Goal: Task Accomplishment & Management: Use online tool/utility

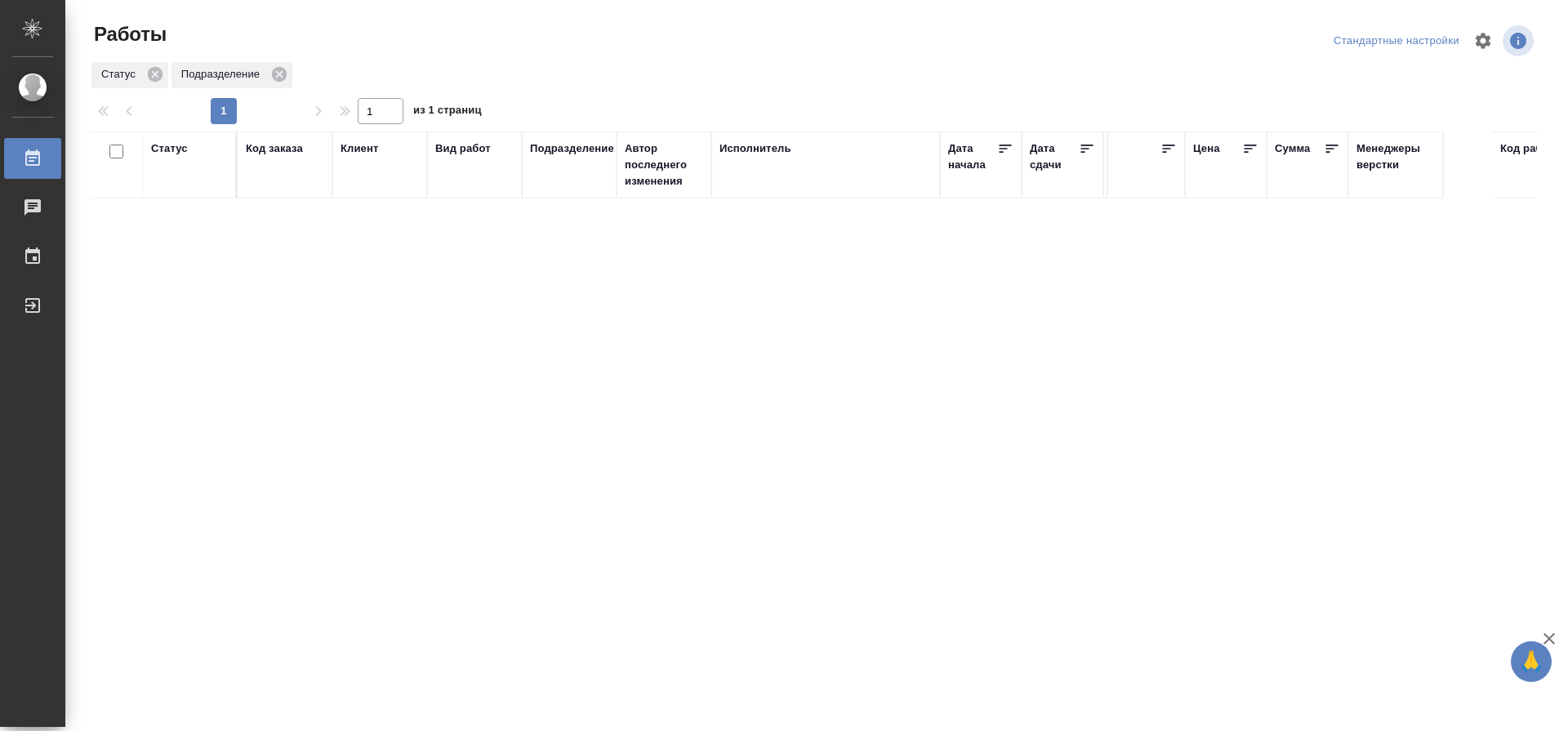
click at [168, 147] on div "Статус" at bounding box center [169, 148] width 37 height 16
click at [196, 222] on div "Готов к работе Подбор" at bounding box center [174, 197] width 48 height 64
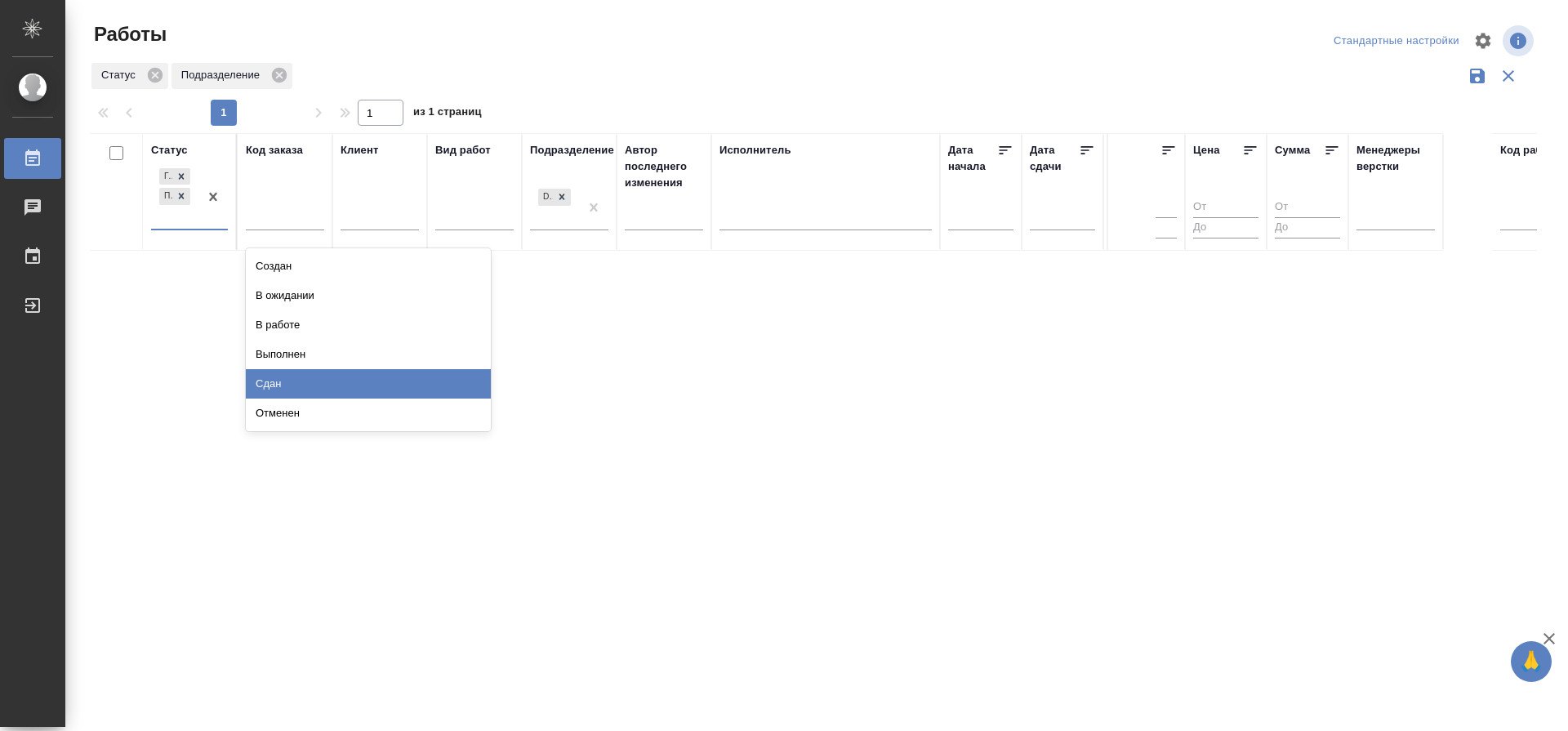
click at [445, 381] on div "Сдан" at bounding box center [368, 384] width 245 height 30
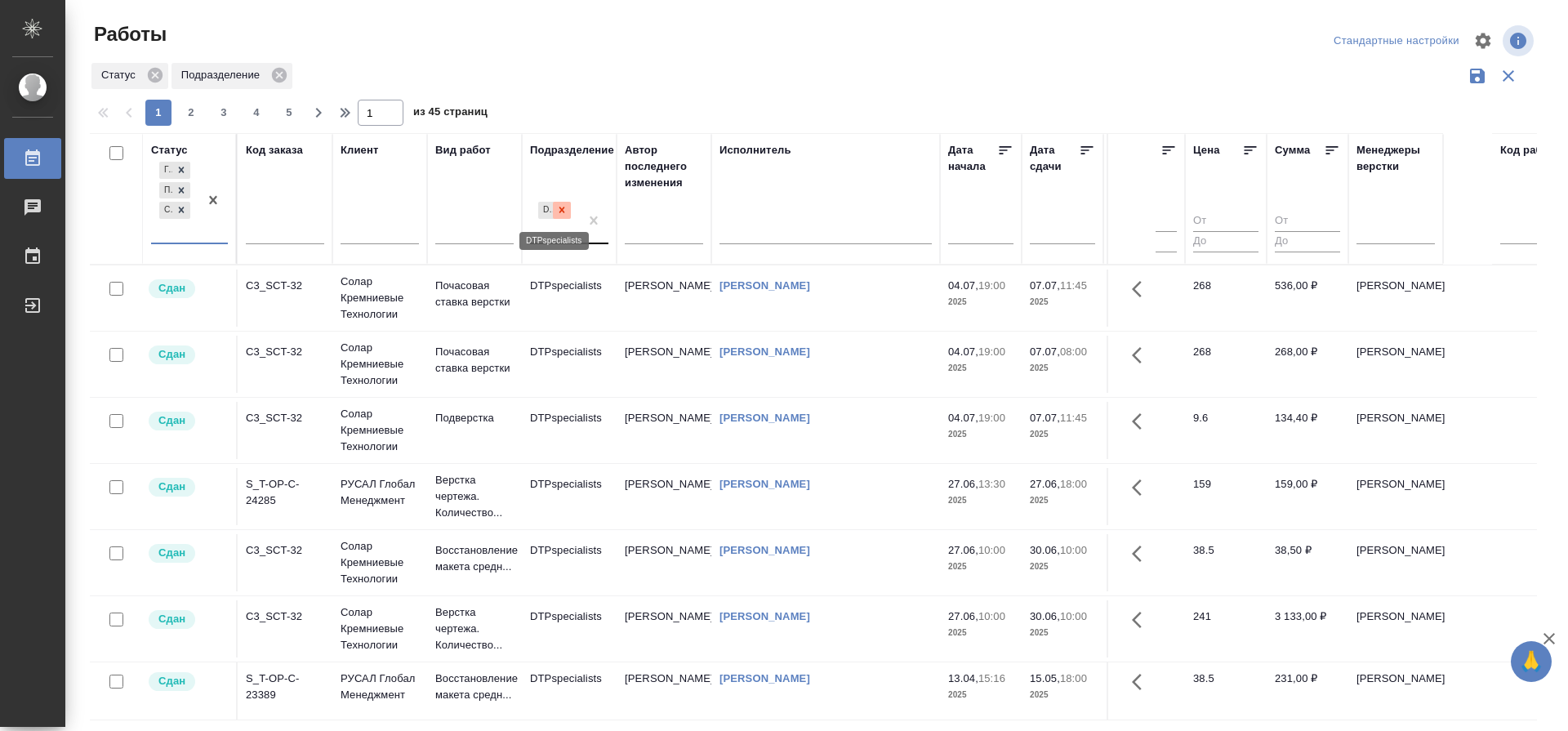
click at [561, 210] on icon at bounding box center [563, 210] width 5 height 5
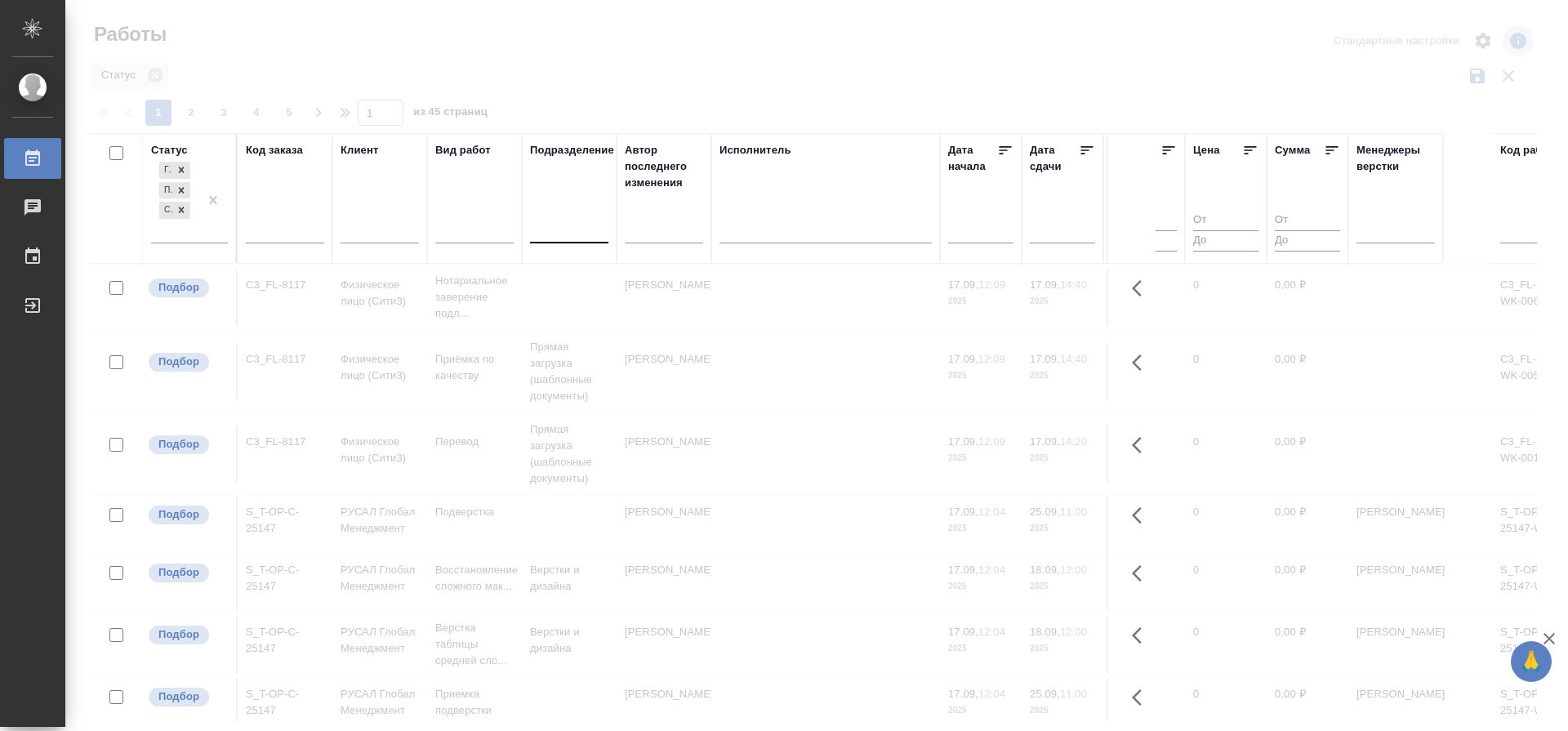
click at [775, 155] on div "Исполнитель" at bounding box center [756, 150] width 72 height 16
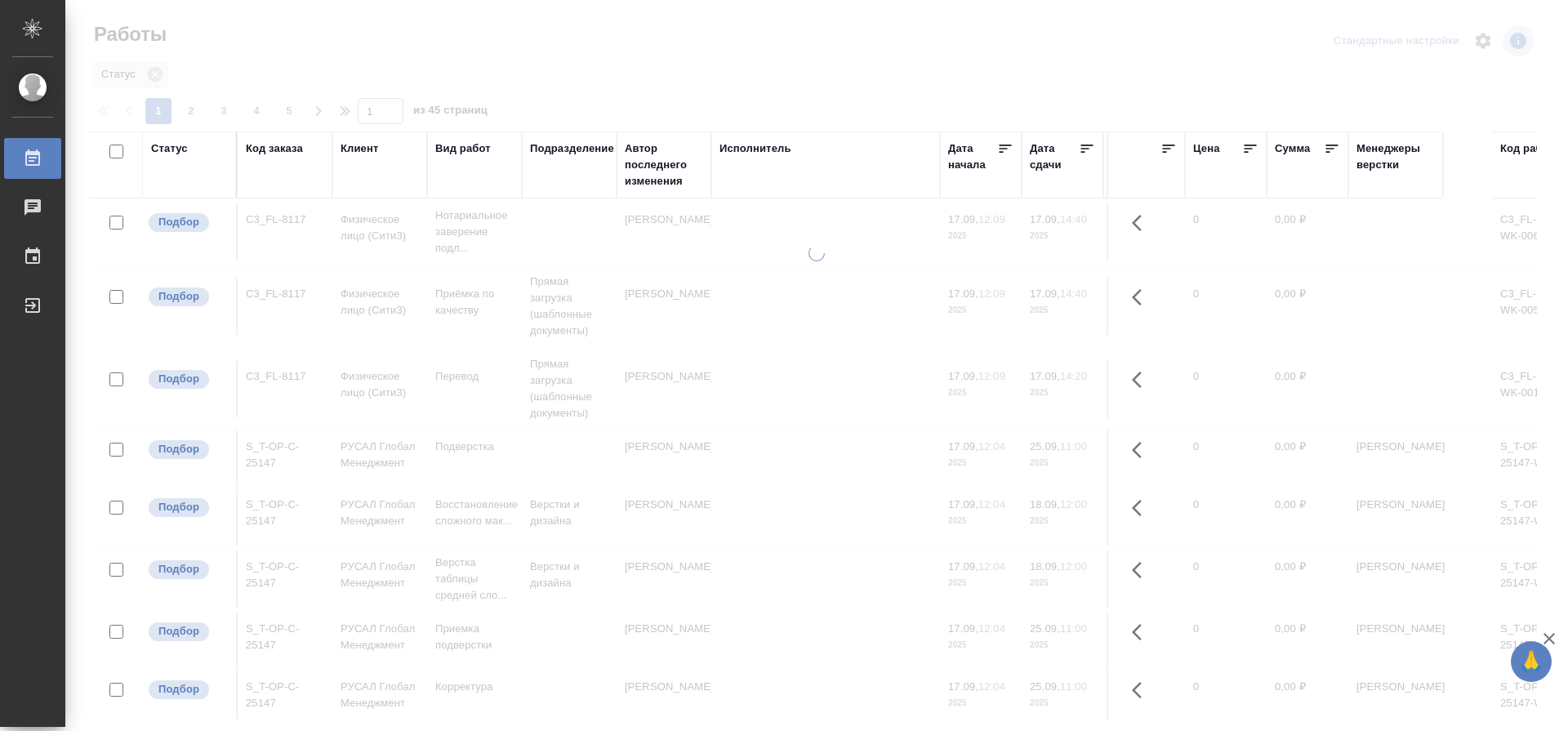
click at [754, 147] on div "Исполнитель" at bounding box center [756, 148] width 72 height 16
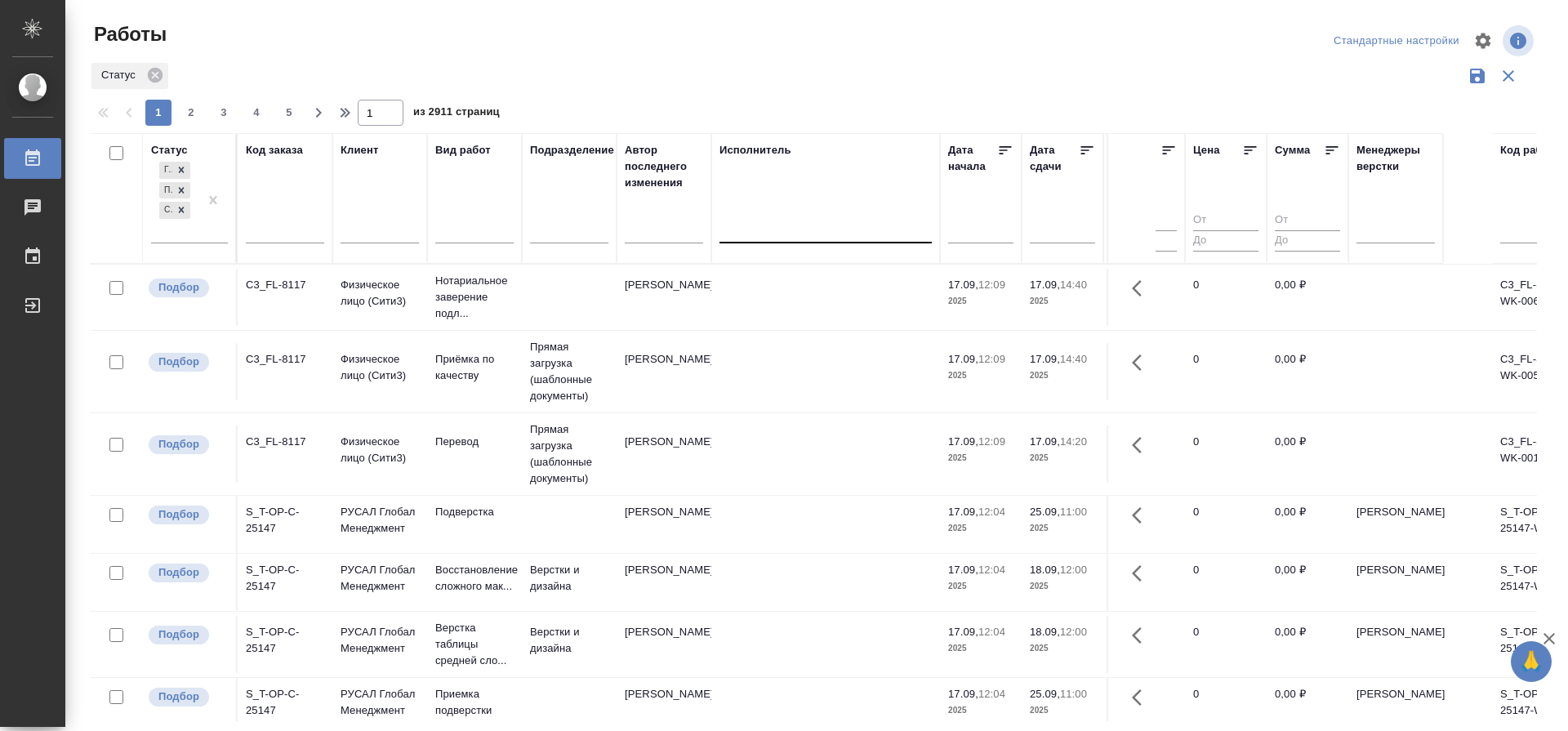
click at [798, 234] on div at bounding box center [826, 227] width 212 height 23
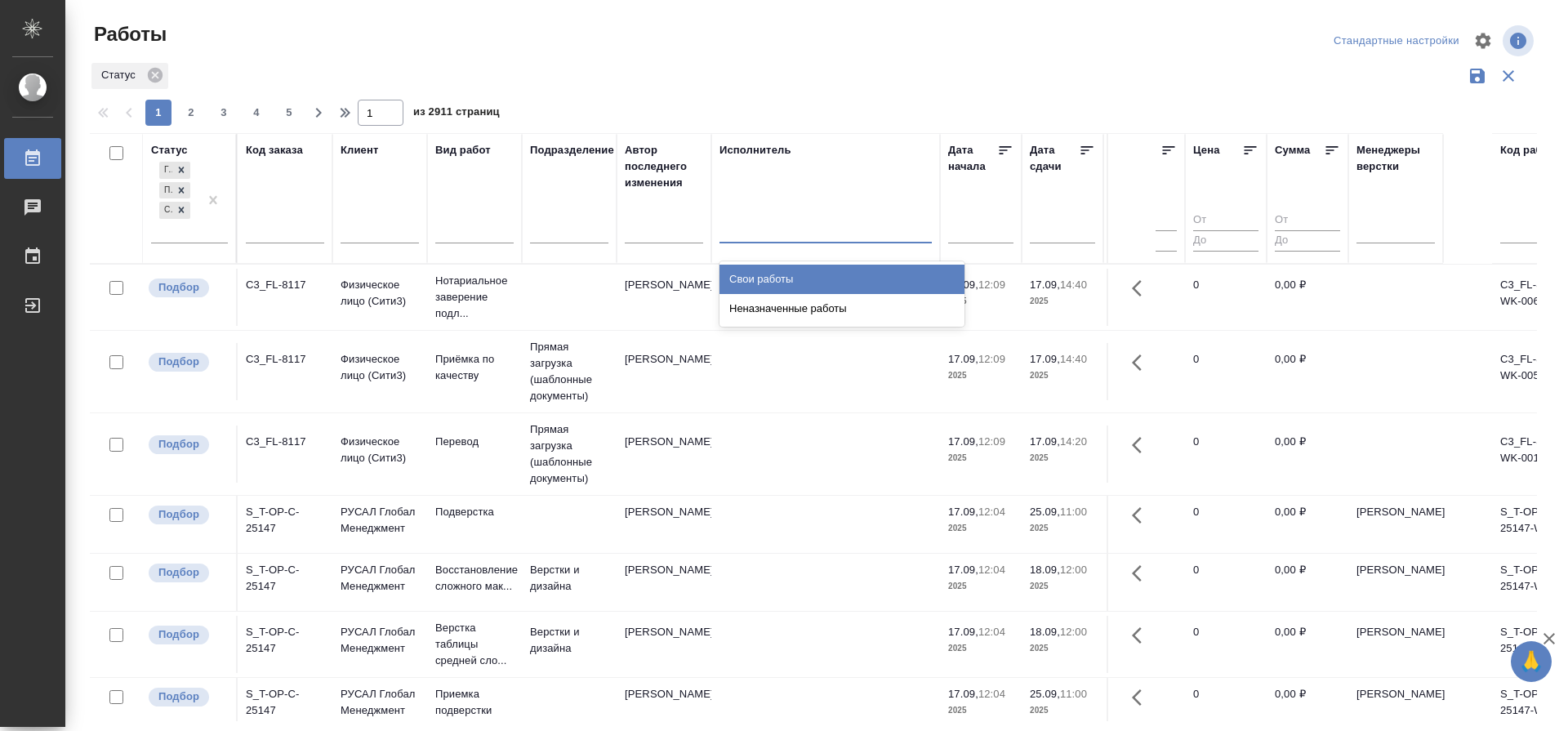
click at [770, 273] on div "Свои работы" at bounding box center [842, 279] width 245 height 30
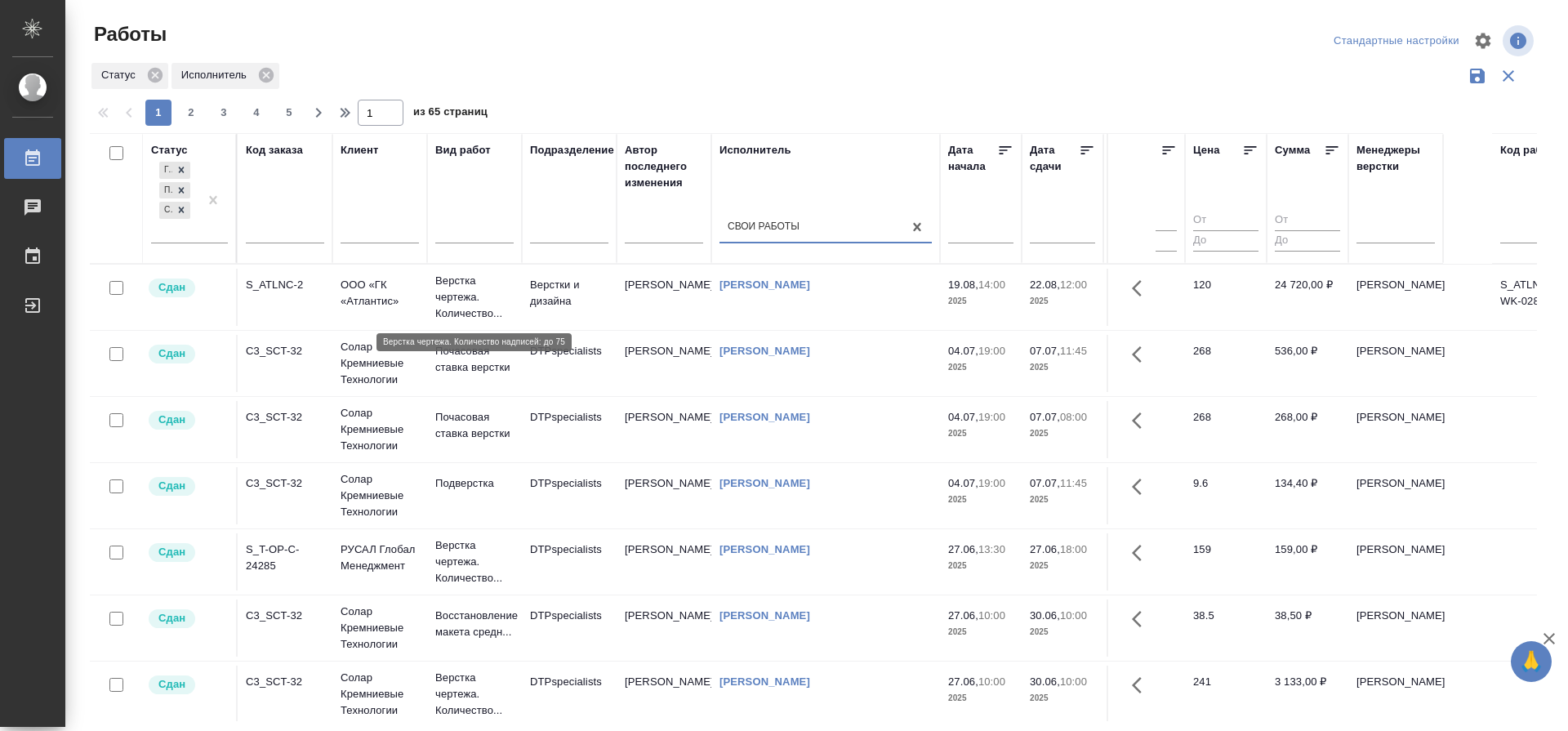
click at [459, 291] on p "Верстка чертежа. Количество..." at bounding box center [474, 298] width 78 height 49
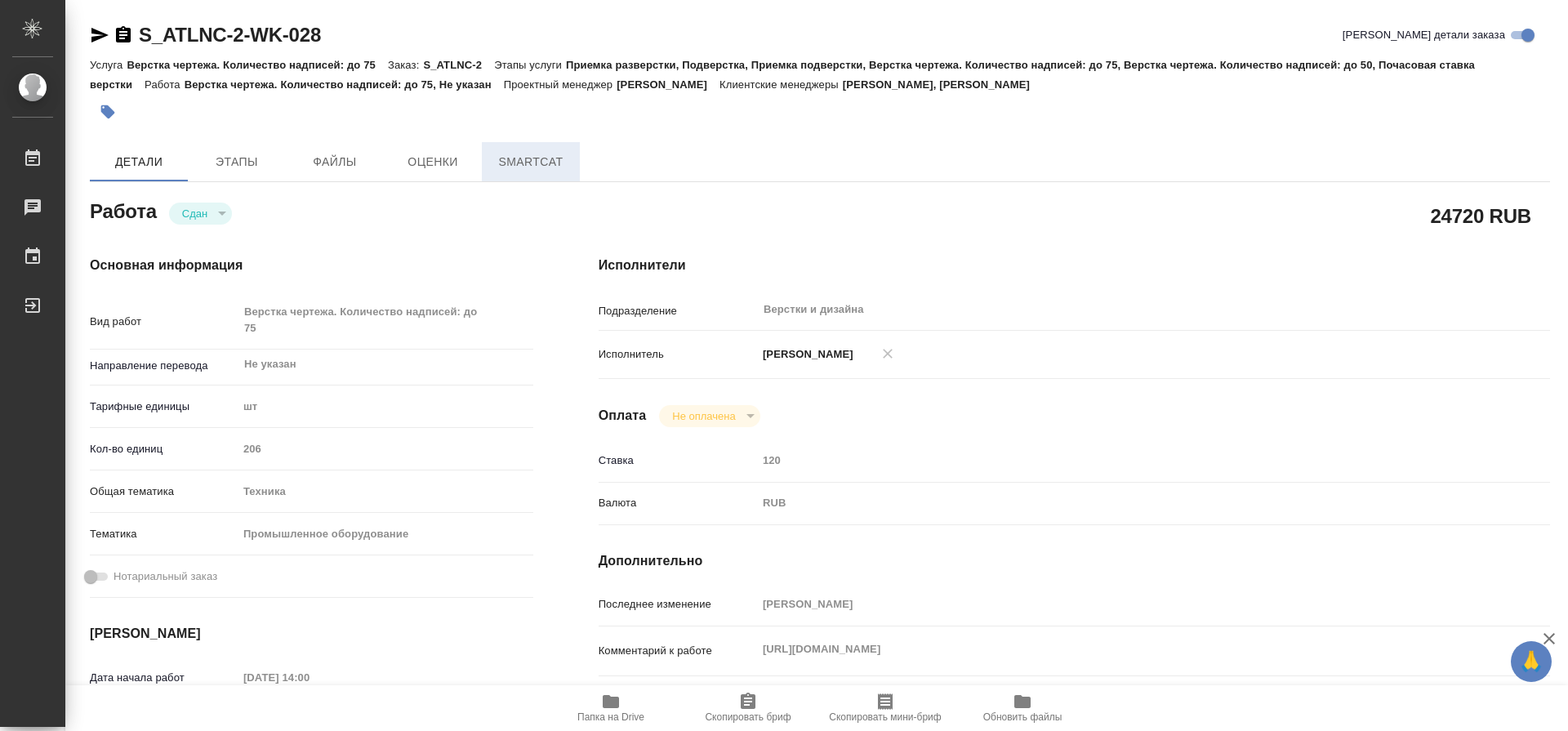
type textarea "x"
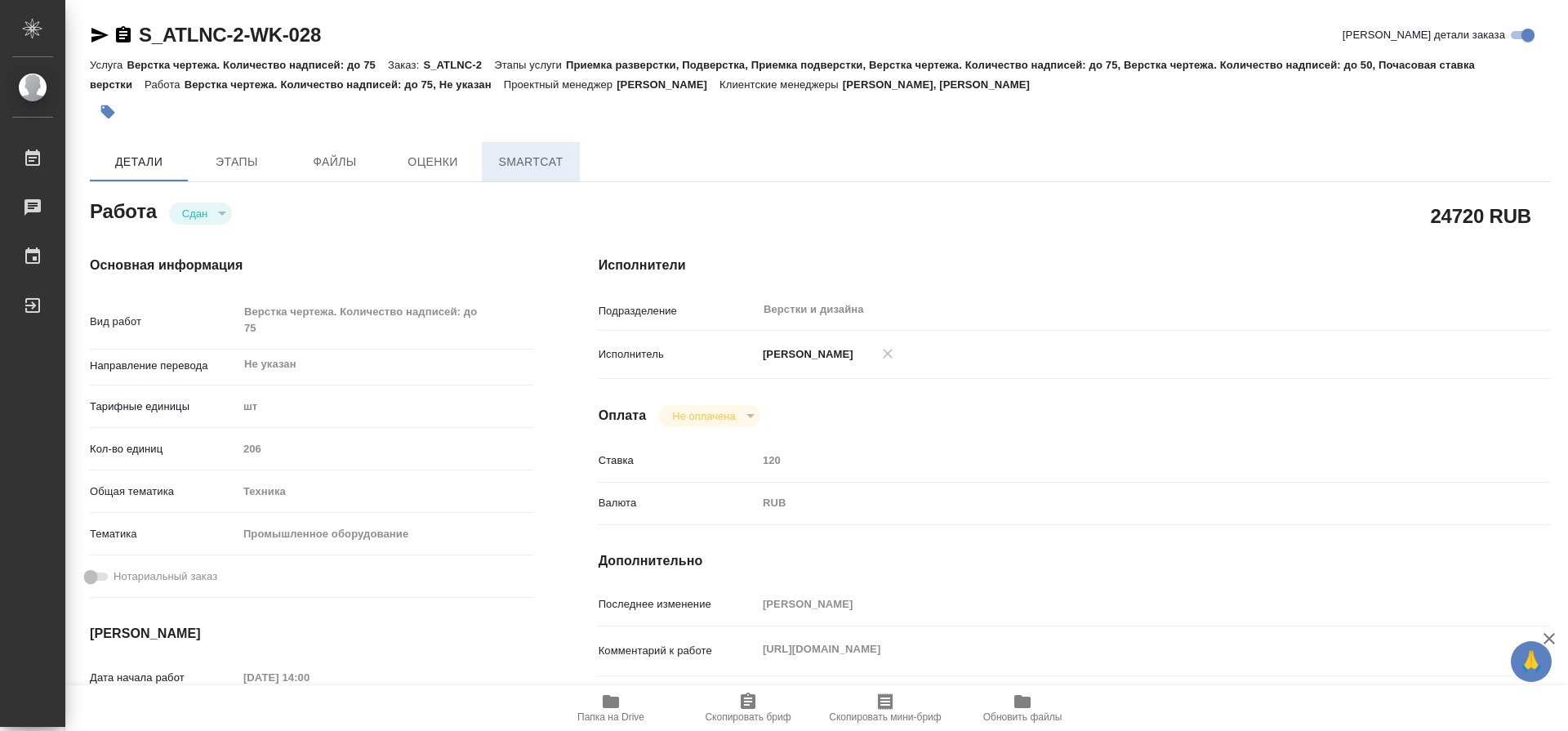
type textarea "x"
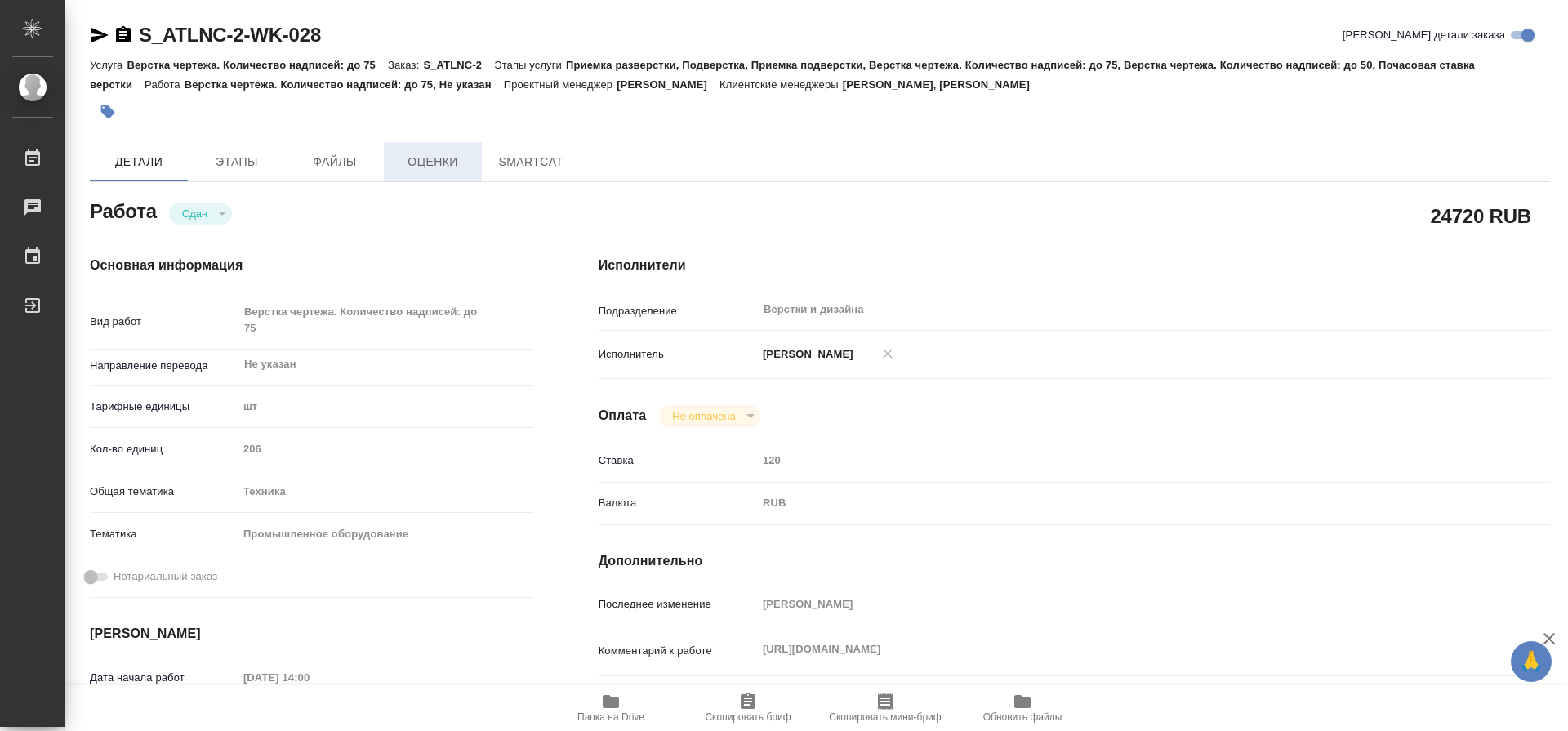
type textarea "x"
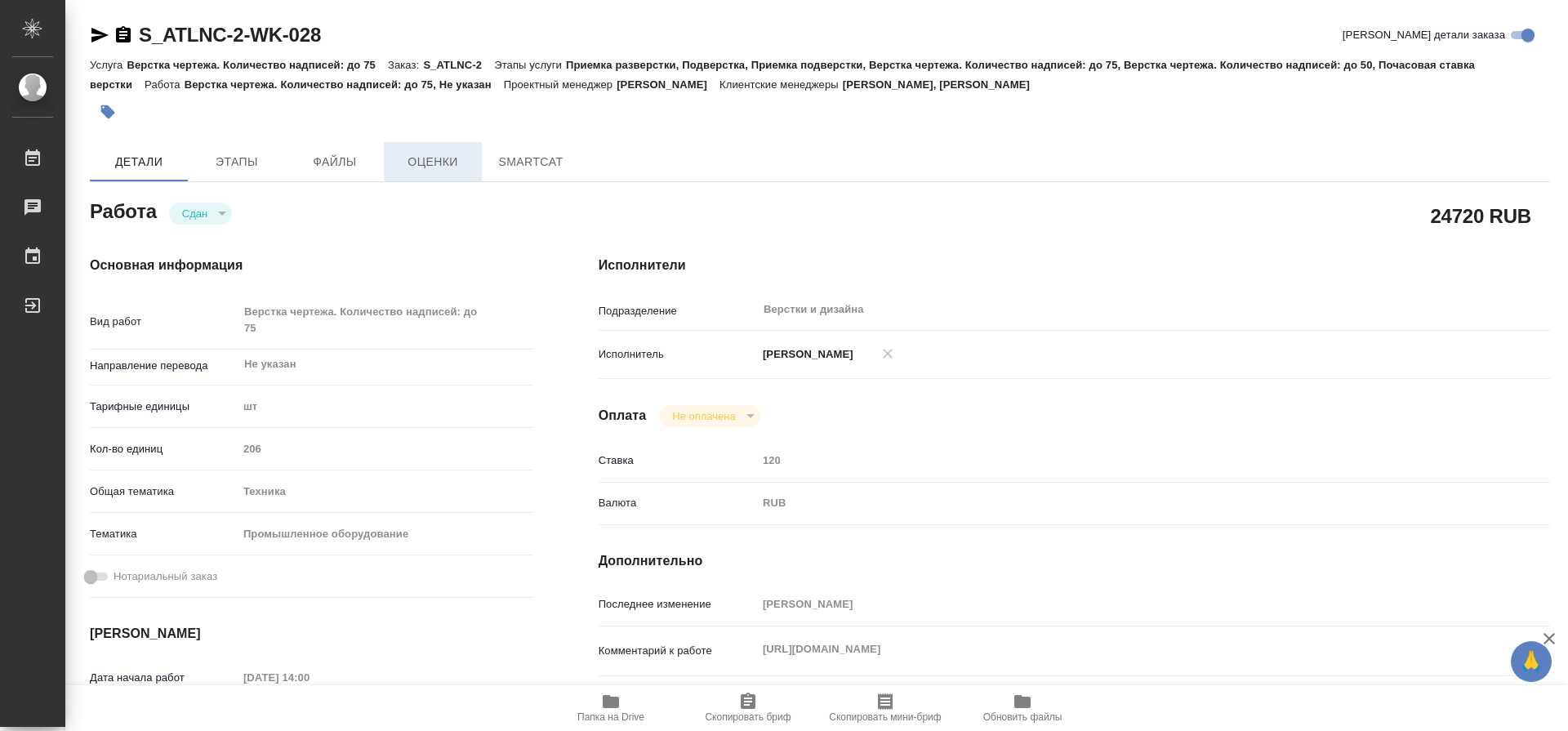
type textarea "x"
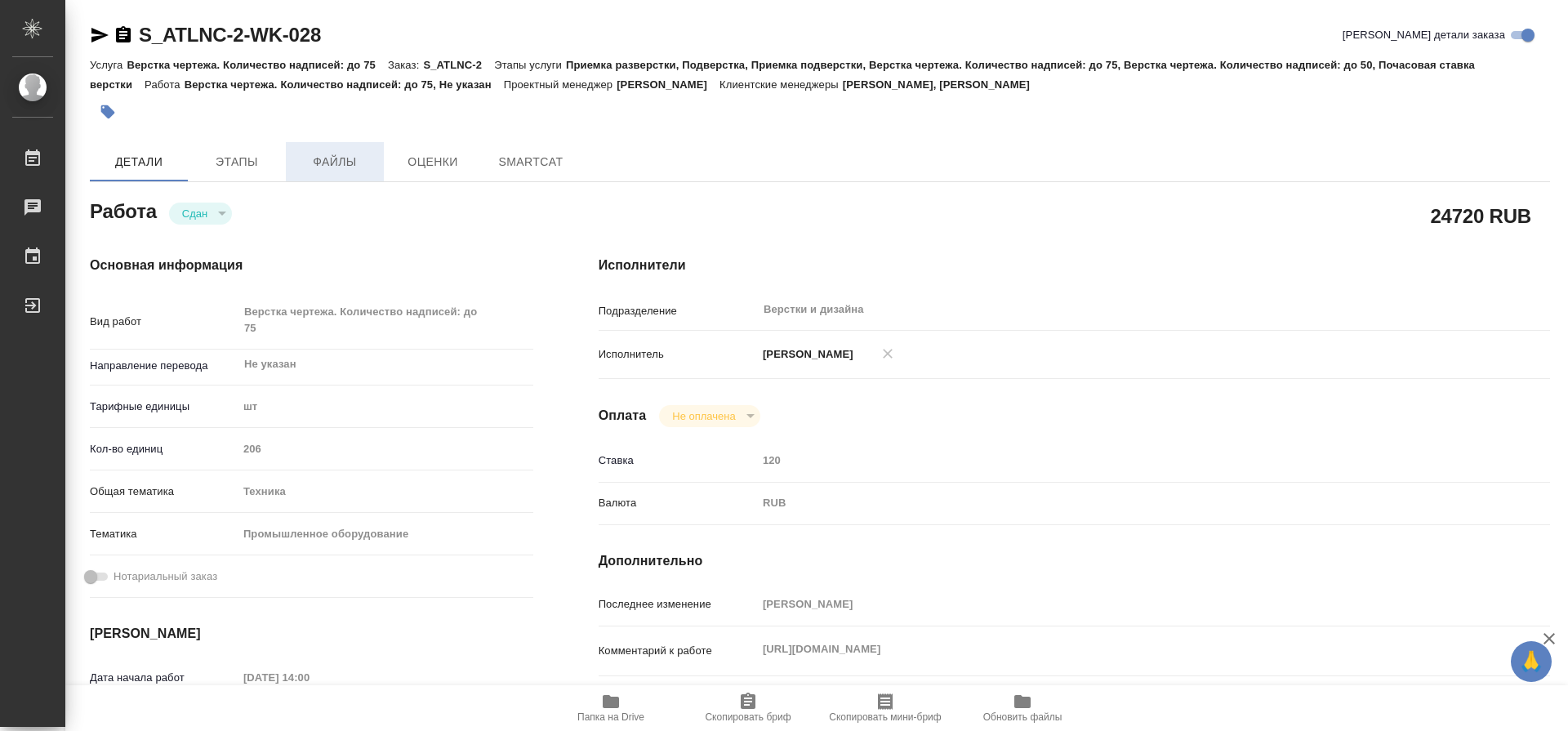
type textarea "x"
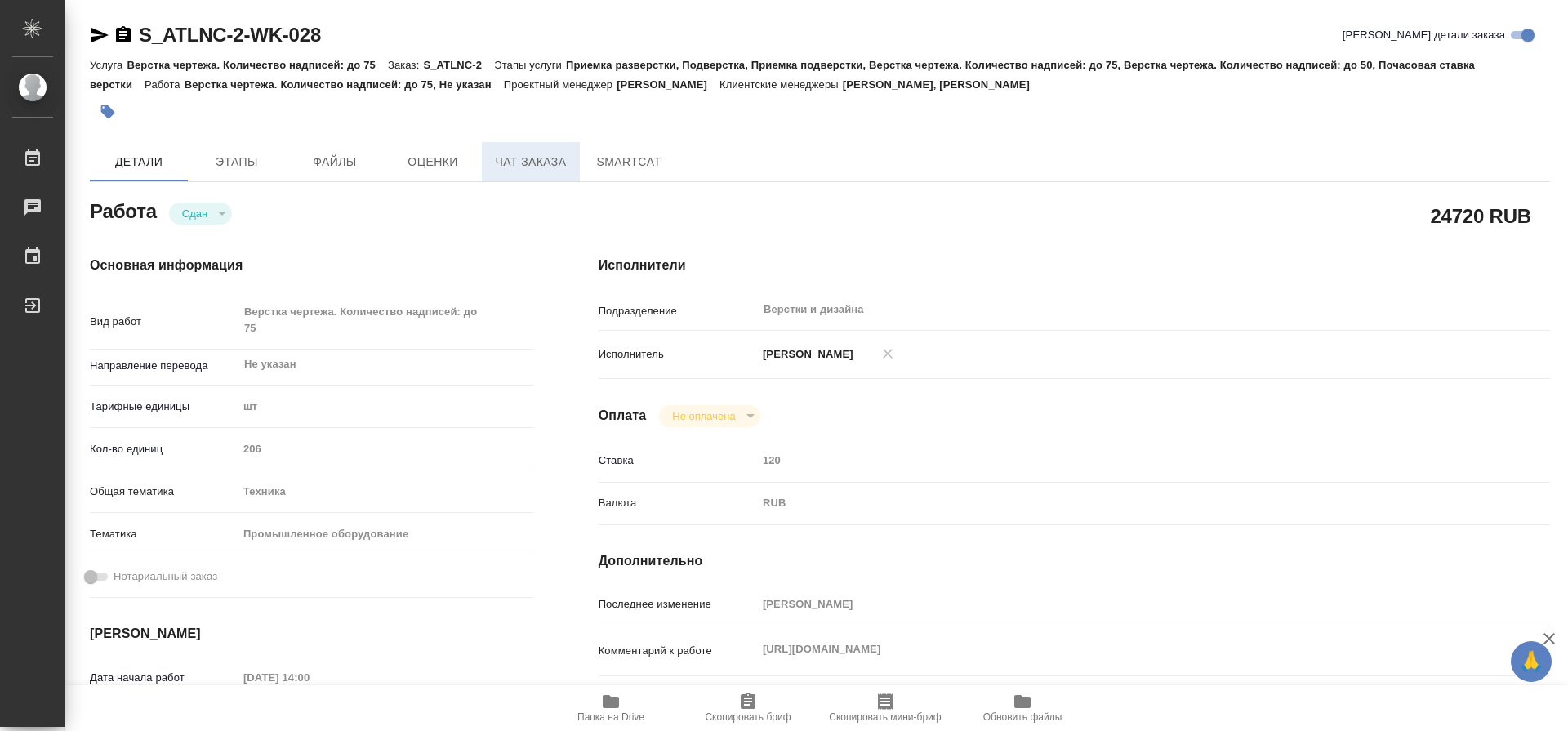
type textarea "x"
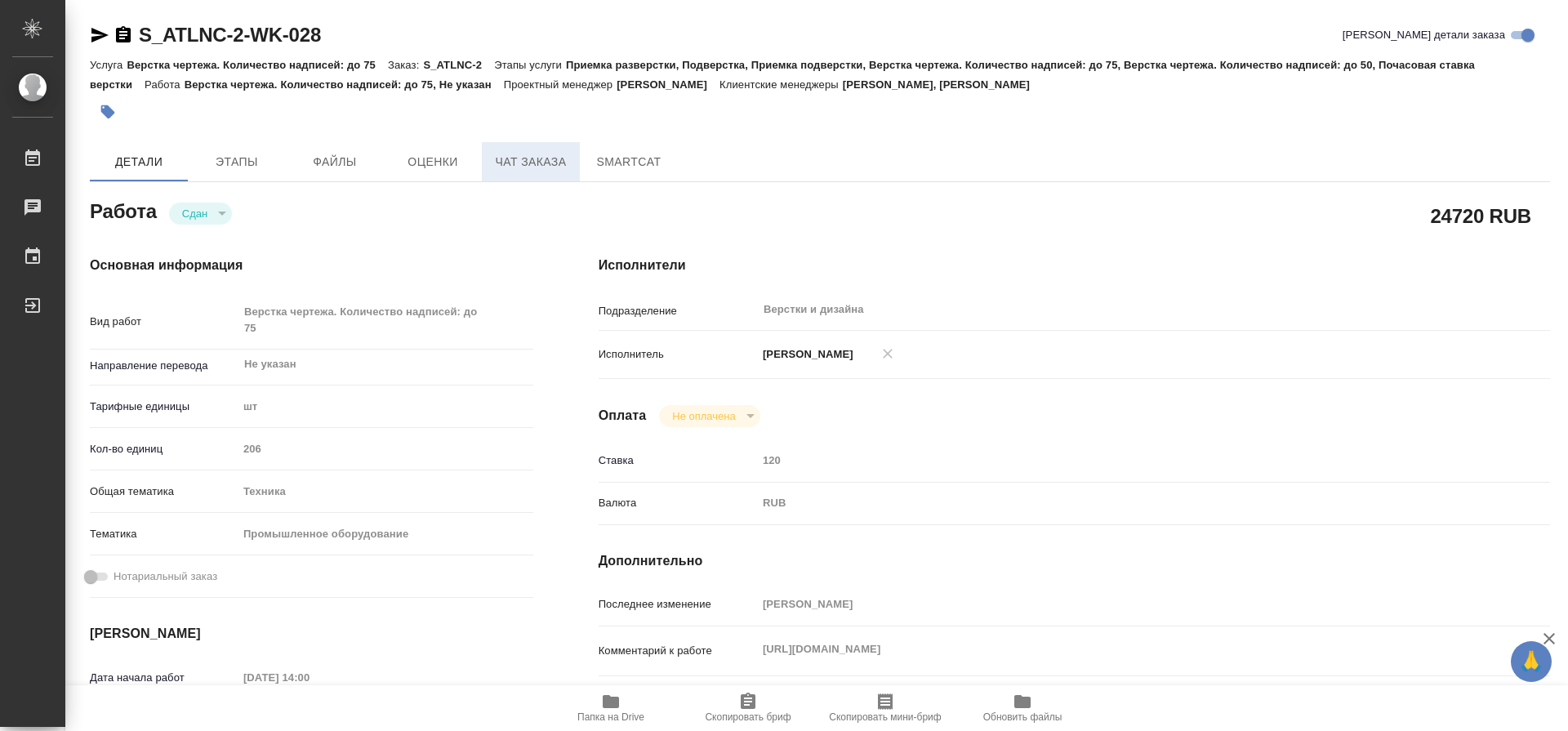
click at [539, 165] on span "Чат заказа" at bounding box center [530, 162] width 78 height 21
type textarea "x"
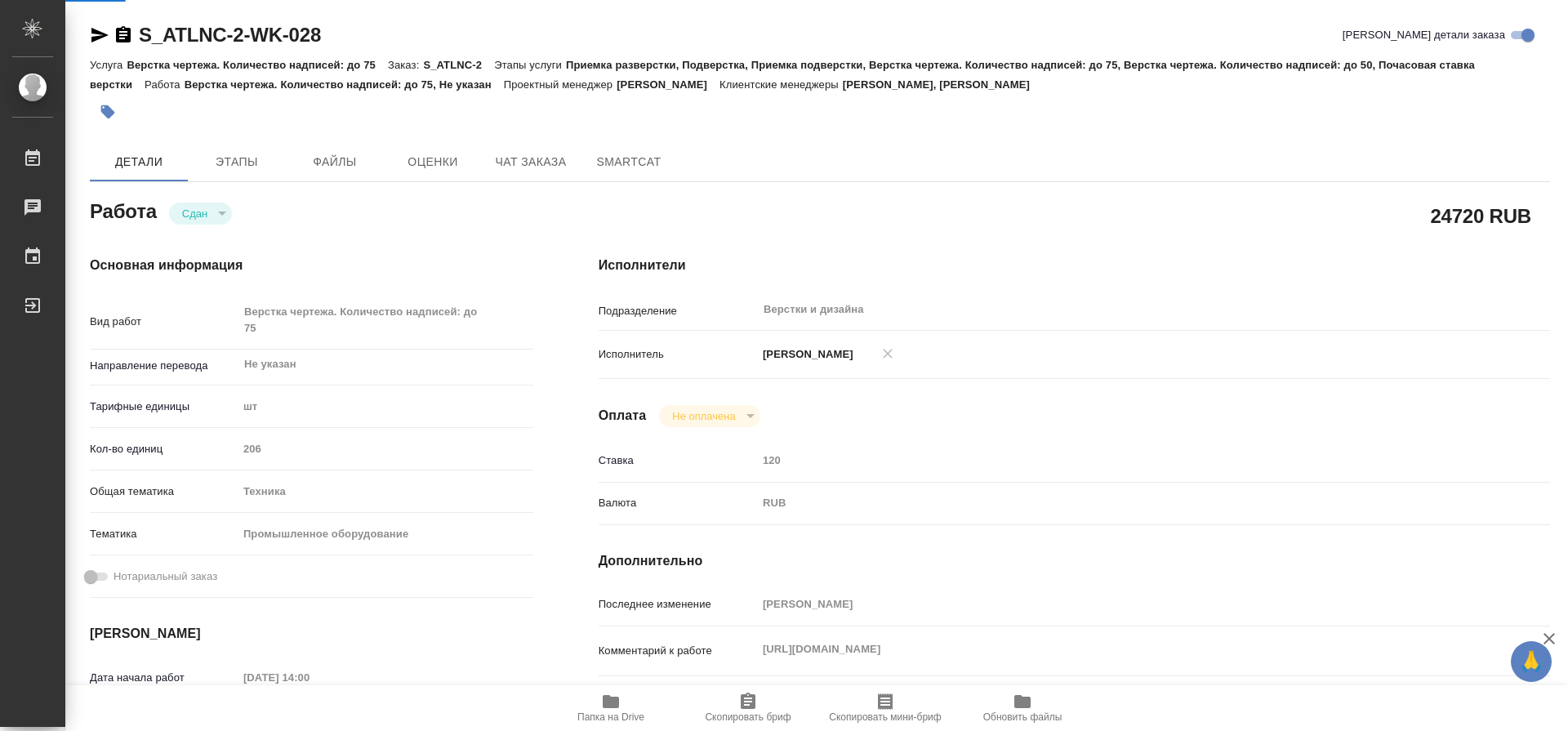
type textarea "x"
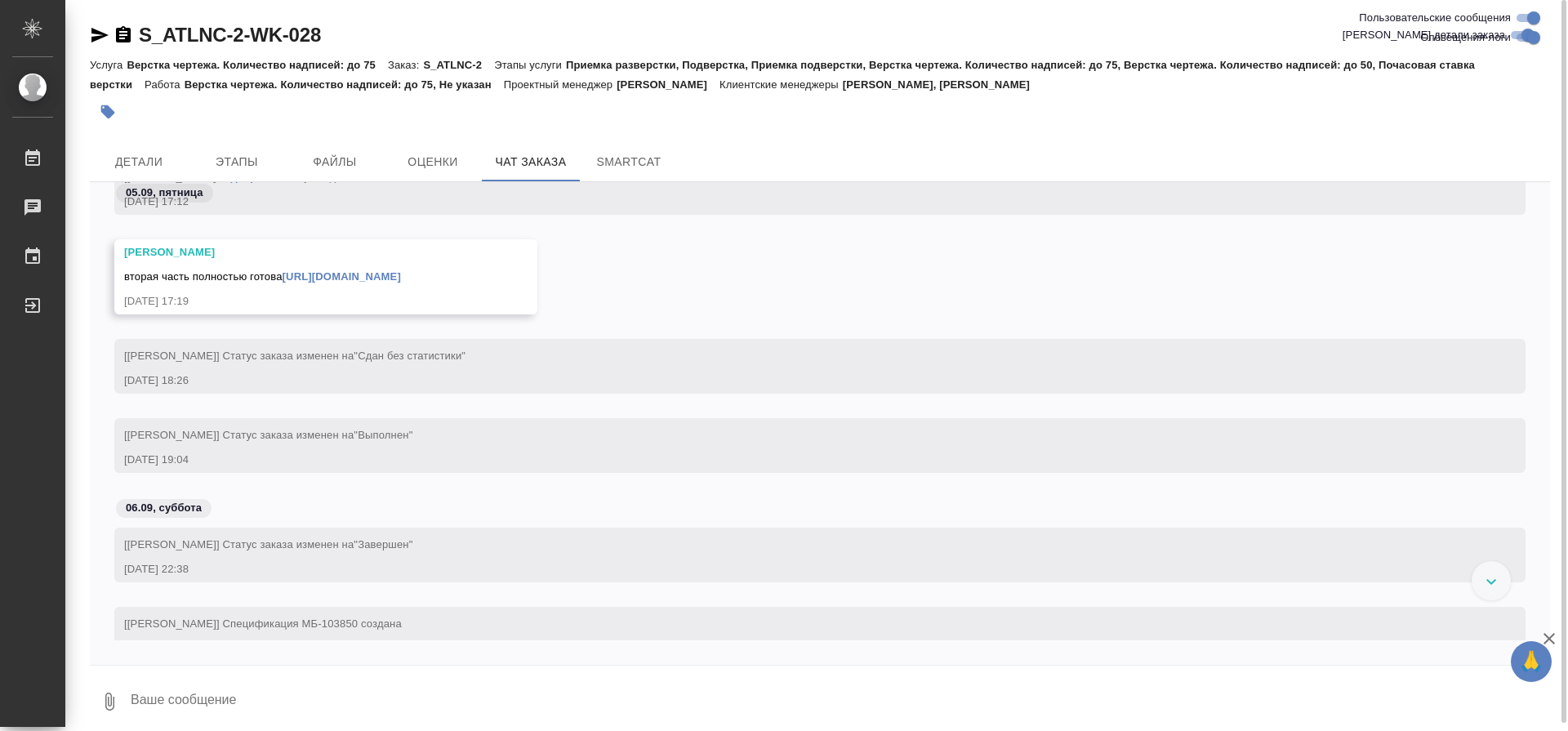
scroll to position [30991, 0]
